Goal: Information Seeking & Learning: Learn about a topic

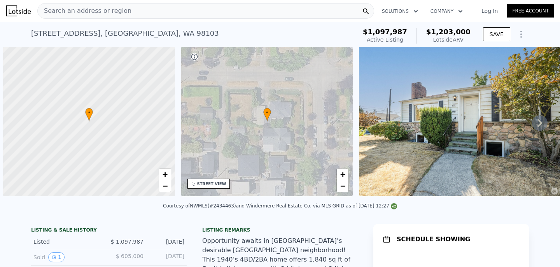
scroll to position [0, 3]
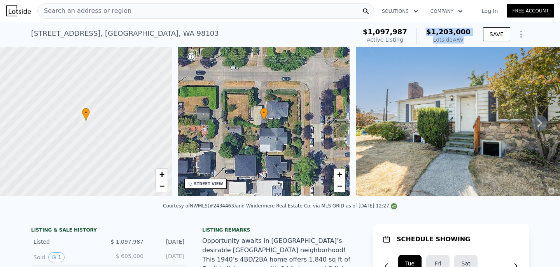
drag, startPoint x: 434, startPoint y: 33, endPoint x: 465, endPoint y: 38, distance: 31.5
click at [465, 38] on div "$1,203,000 Lotside ARV" at bounding box center [444, 36] width 54 height 16
click at [470, 38] on div "Lotside ARV" at bounding box center [448, 40] width 44 height 8
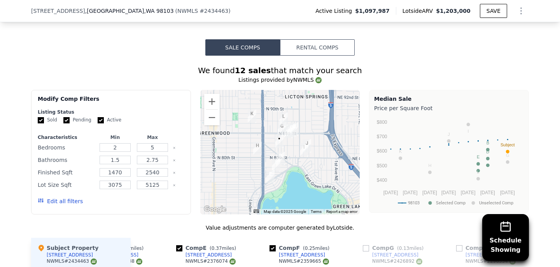
scroll to position [703, 0]
click at [146, 173] on input "2540" at bounding box center [152, 172] width 31 height 9
type input "2000"
click at [146, 190] on div "Update Search" at bounding box center [154, 201] width 59 height 22
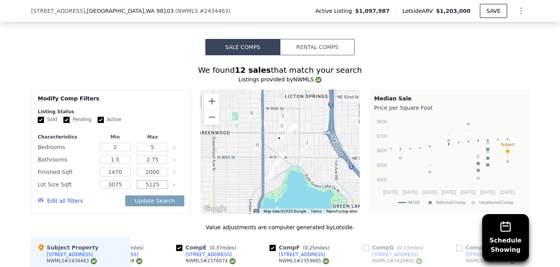
click at [147, 188] on input "5125" at bounding box center [152, 184] width 31 height 9
drag, startPoint x: 147, startPoint y: 188, endPoint x: 159, endPoint y: 185, distance: 13.2
click at [159, 185] on input "5125" at bounding box center [152, 184] width 31 height 9
type input "5"
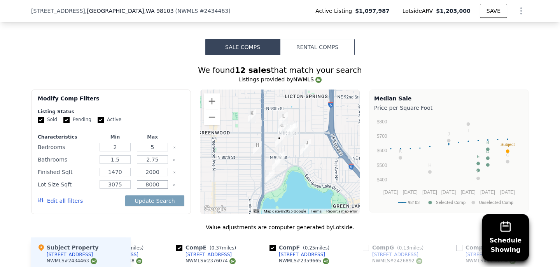
type input "8000"
click at [155, 161] on input "2.75" at bounding box center [152, 159] width 31 height 9
type input "3"
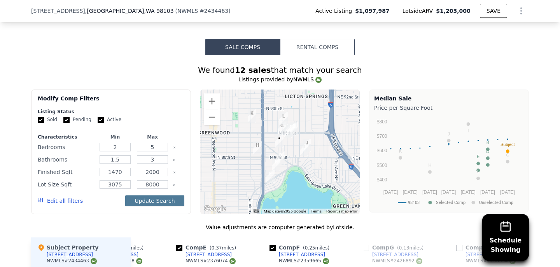
click at [153, 203] on button "Update Search" at bounding box center [154, 200] width 59 height 11
checkbox input "false"
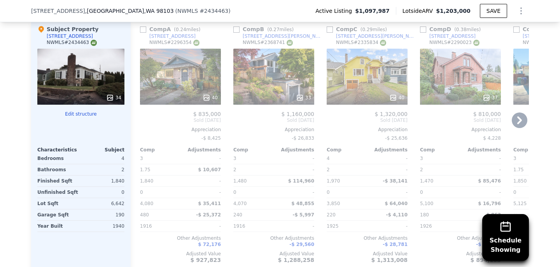
scroll to position [919, 0]
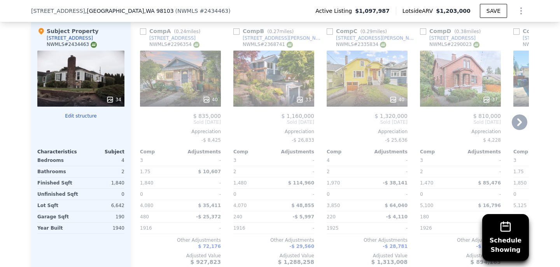
click at [334, 33] on div "Comp C ( 0.29 miles)" at bounding box center [358, 31] width 63 height 8
click at [332, 30] on input "checkbox" at bounding box center [330, 31] width 6 height 6
checkbox input "true"
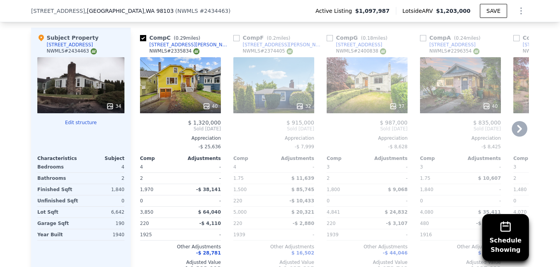
scroll to position [911, 0]
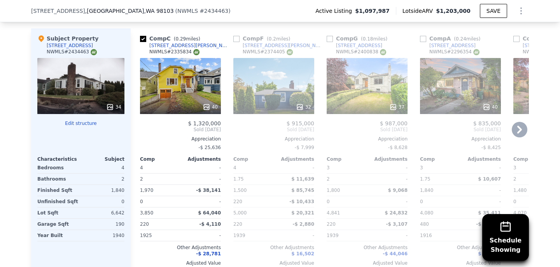
click at [328, 40] on input "checkbox" at bounding box center [330, 39] width 6 height 6
checkbox input "true"
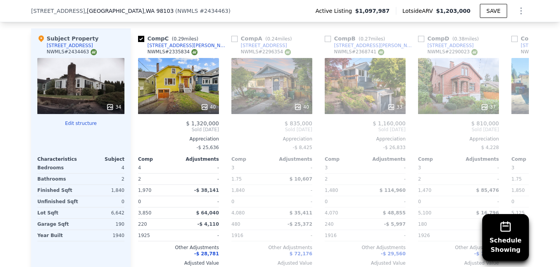
scroll to position [0, 102]
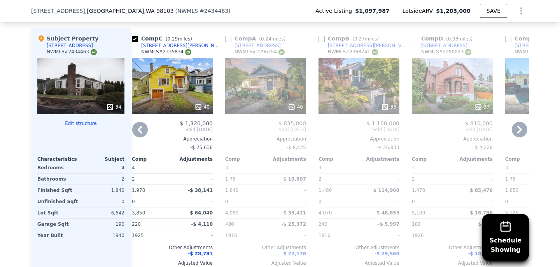
click at [323, 37] on input "checkbox" at bounding box center [322, 39] width 6 height 6
checkbox input "true"
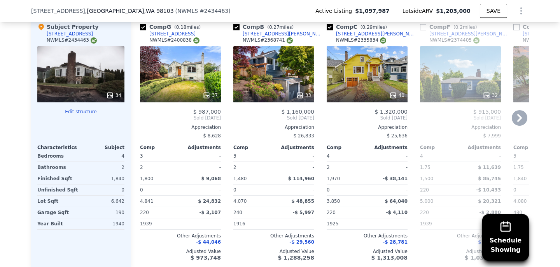
scroll to position [919, 0]
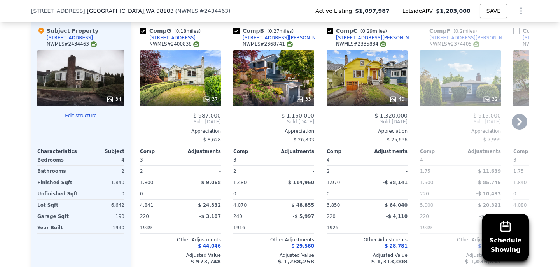
click at [366, 68] on div "40" at bounding box center [367, 78] width 81 height 56
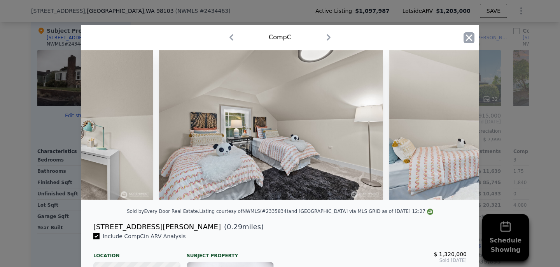
click at [468, 37] on icon "button" at bounding box center [469, 37] width 7 height 7
